Goal: Check status: Check status

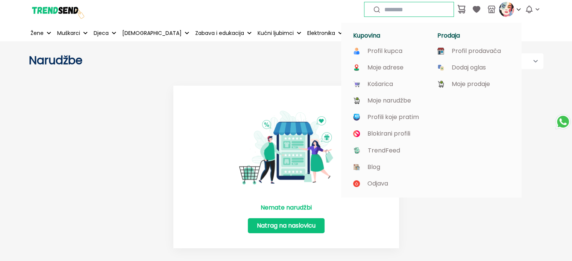
click at [509, 11] on img at bounding box center [506, 9] width 15 height 15
click at [528, 11] on icon "button" at bounding box center [528, 9] width 9 height 9
